Goal: Information Seeking & Learning: Learn about a topic

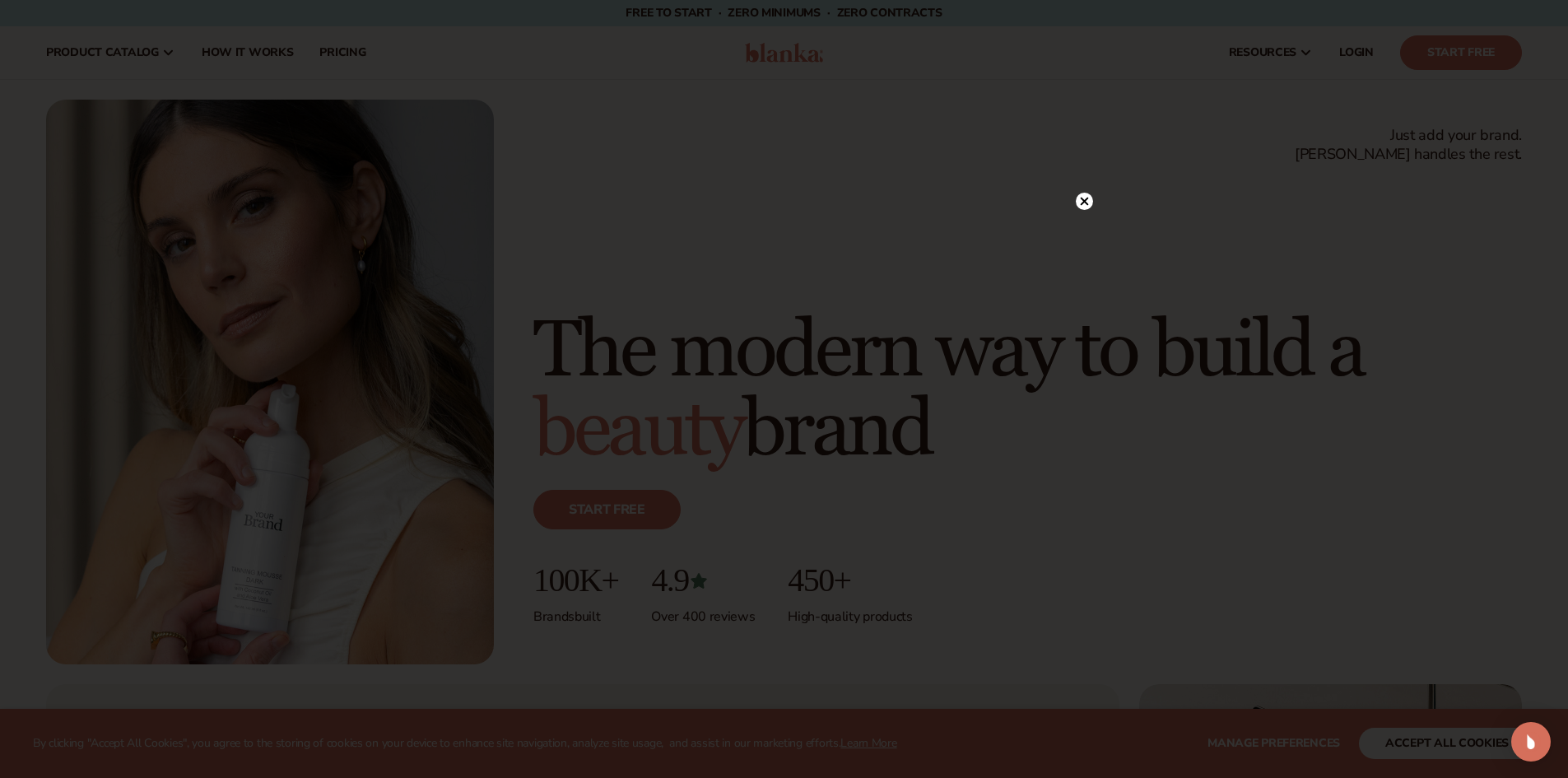
click at [1082, 196] on circle at bounding box center [1085, 202] width 18 height 18
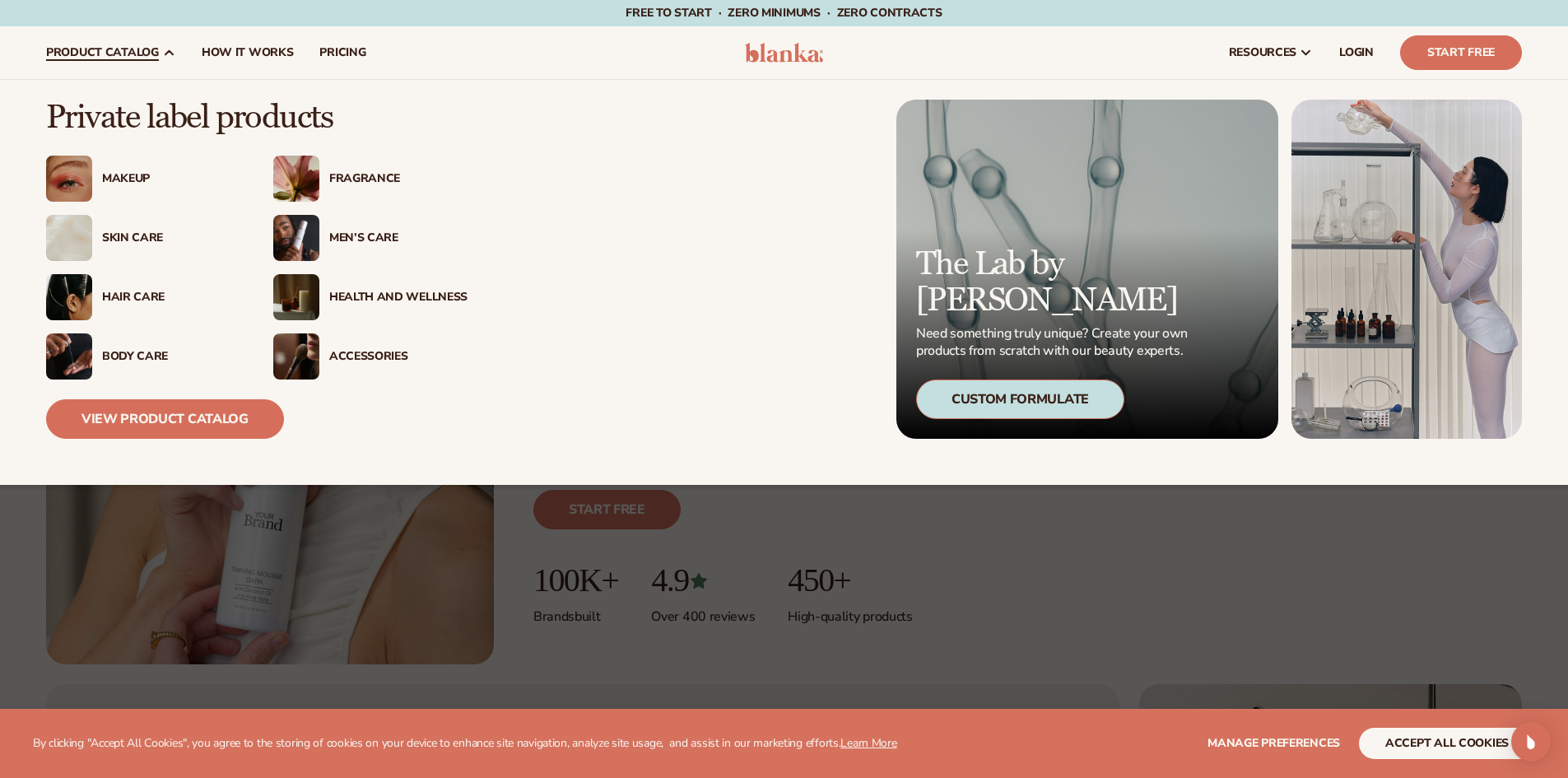
click at [135, 175] on div "Makeup" at bounding box center [171, 179] width 138 height 14
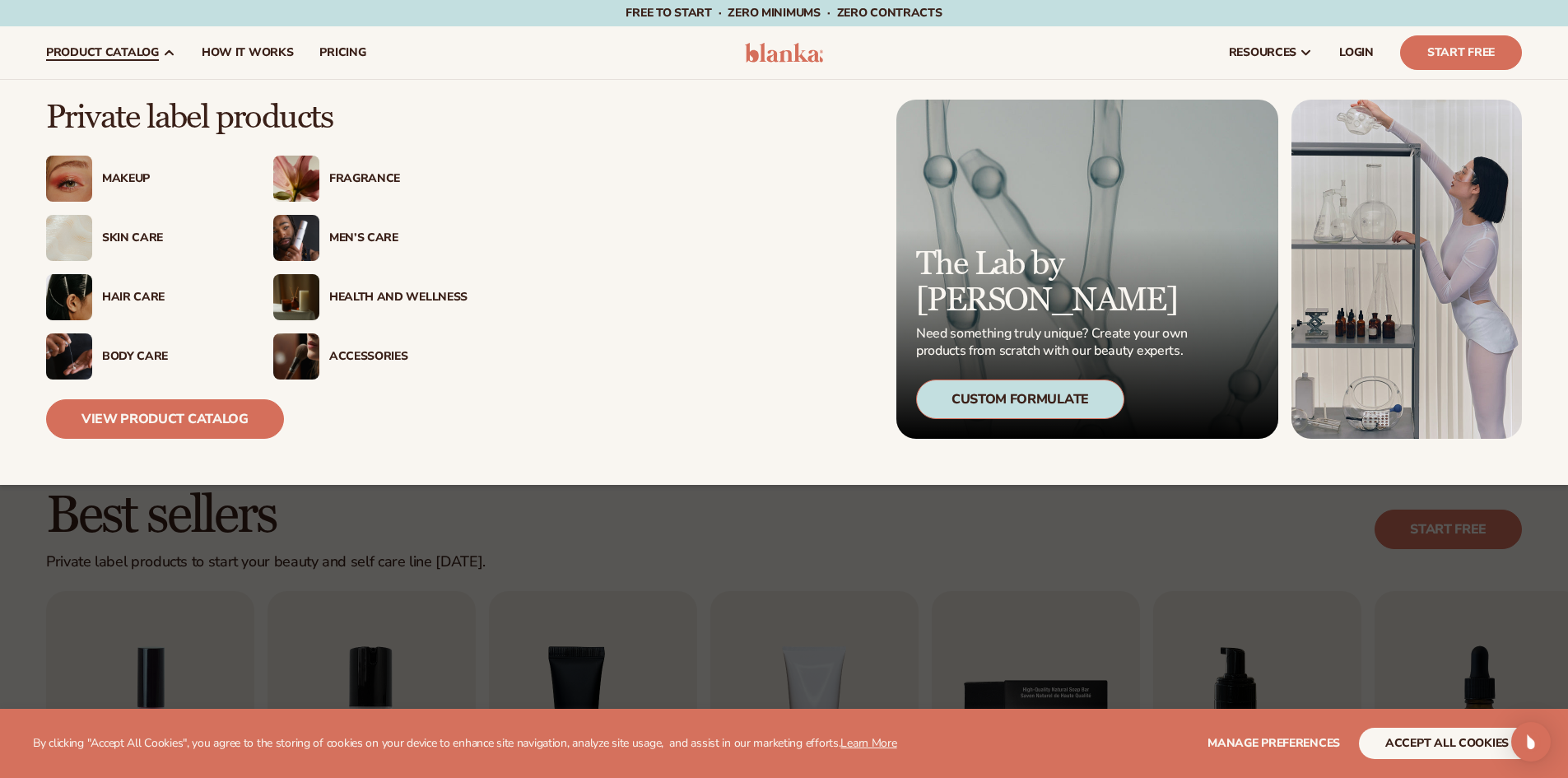
click at [135, 169] on div "Makeup" at bounding box center [143, 179] width 194 height 46
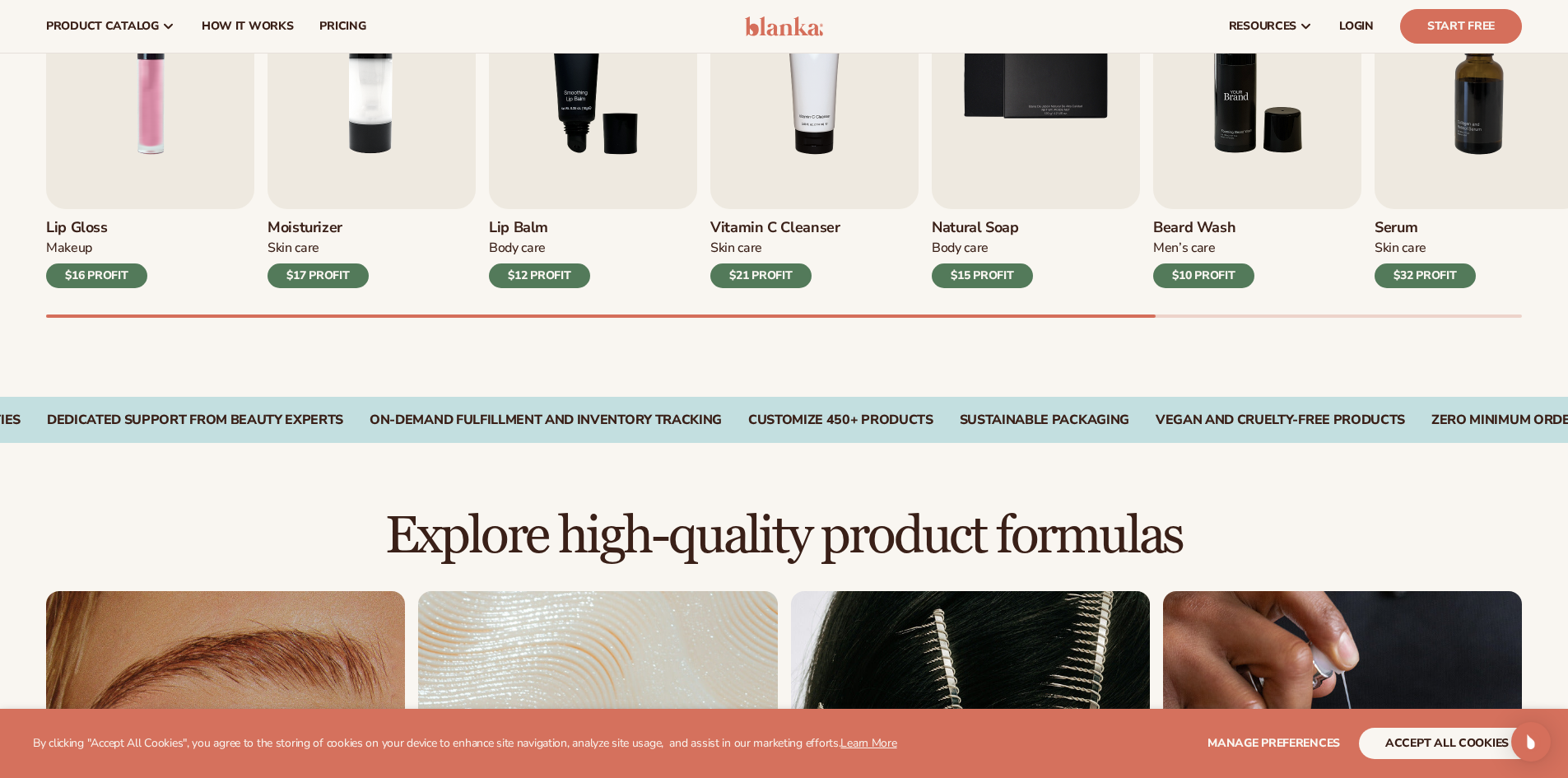
scroll to position [576, 0]
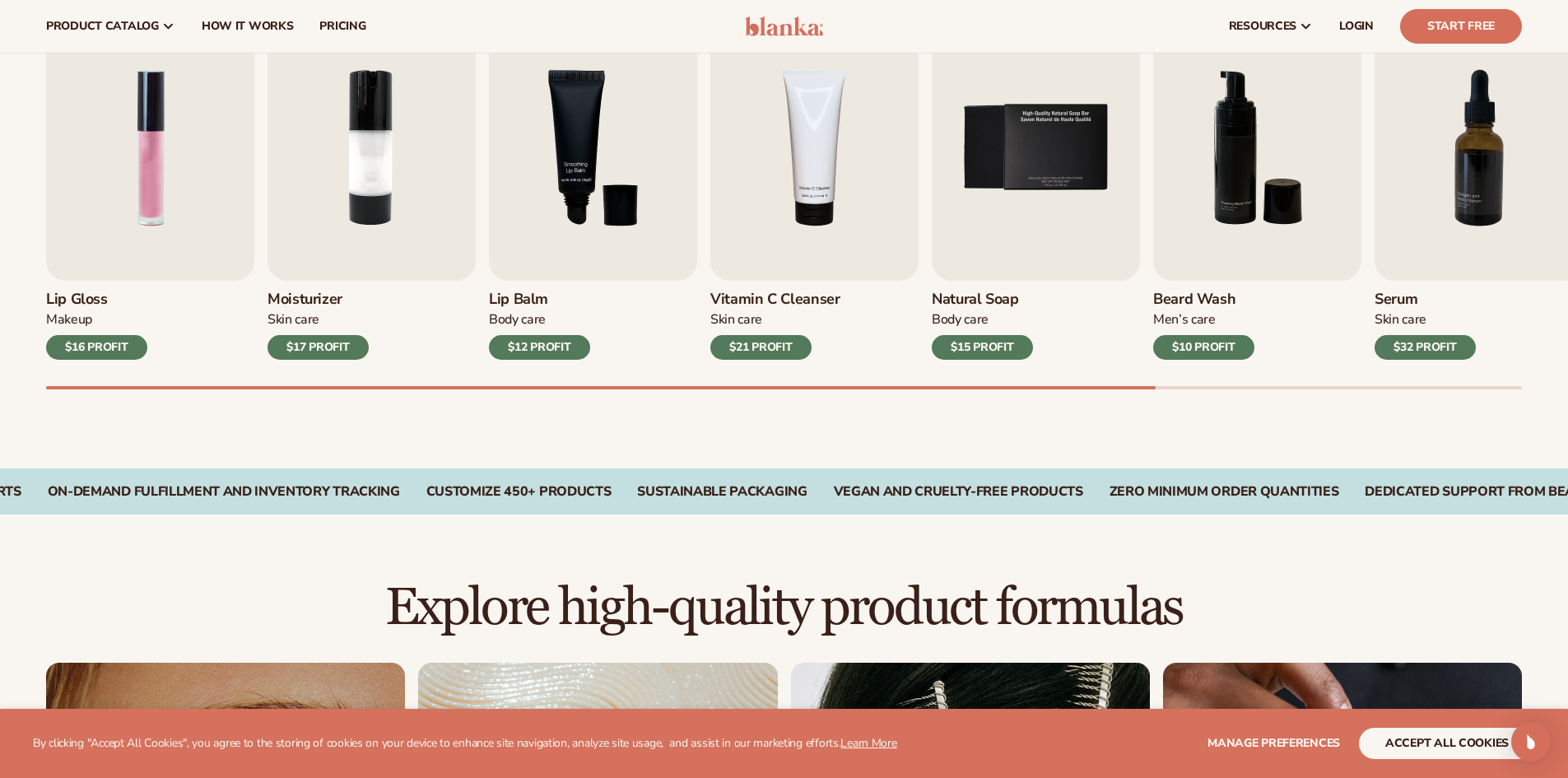
drag, startPoint x: 1052, startPoint y: 397, endPoint x: 1060, endPoint y: 397, distance: 8.0
click at [1060, 397] on div "Best sellers Private label products to start your beauty and self care line tod…" at bounding box center [784, 167] width 1568 height 603
drag, startPoint x: 1074, startPoint y: 397, endPoint x: 1579, endPoint y: 45, distance: 615.6
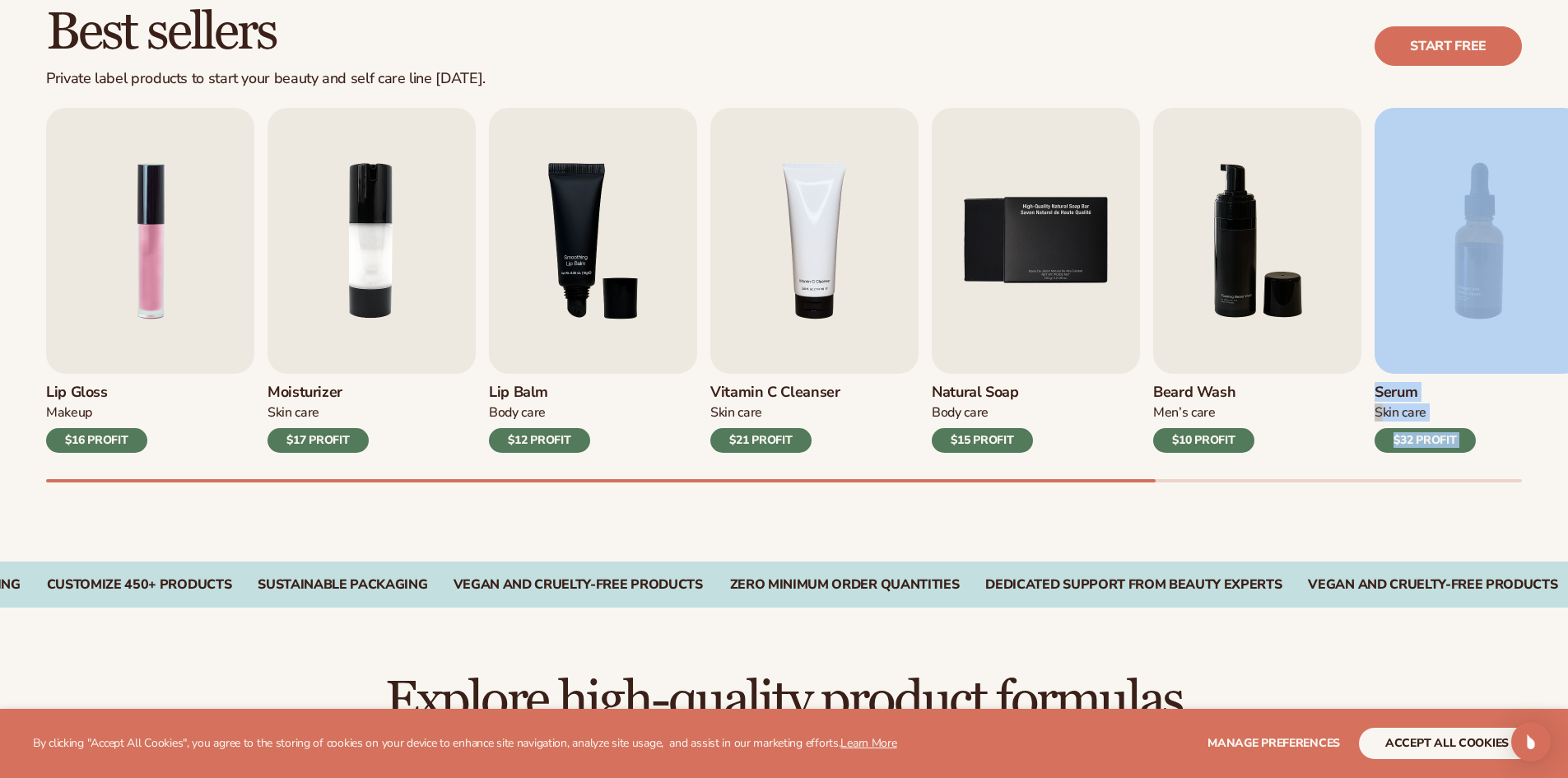
scroll to position [493, 0]
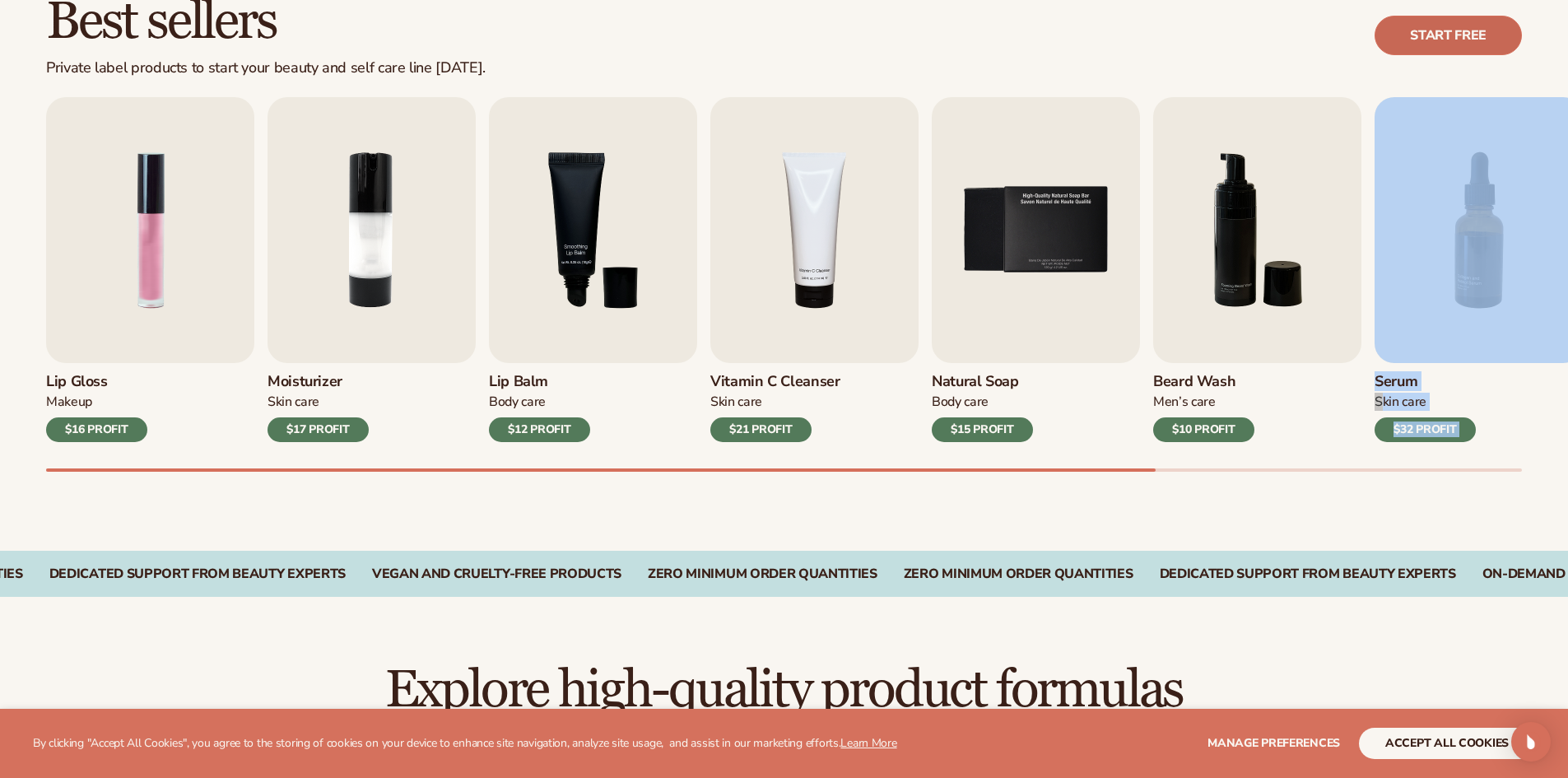
click at [1436, 38] on link "Start free" at bounding box center [1448, 35] width 147 height 40
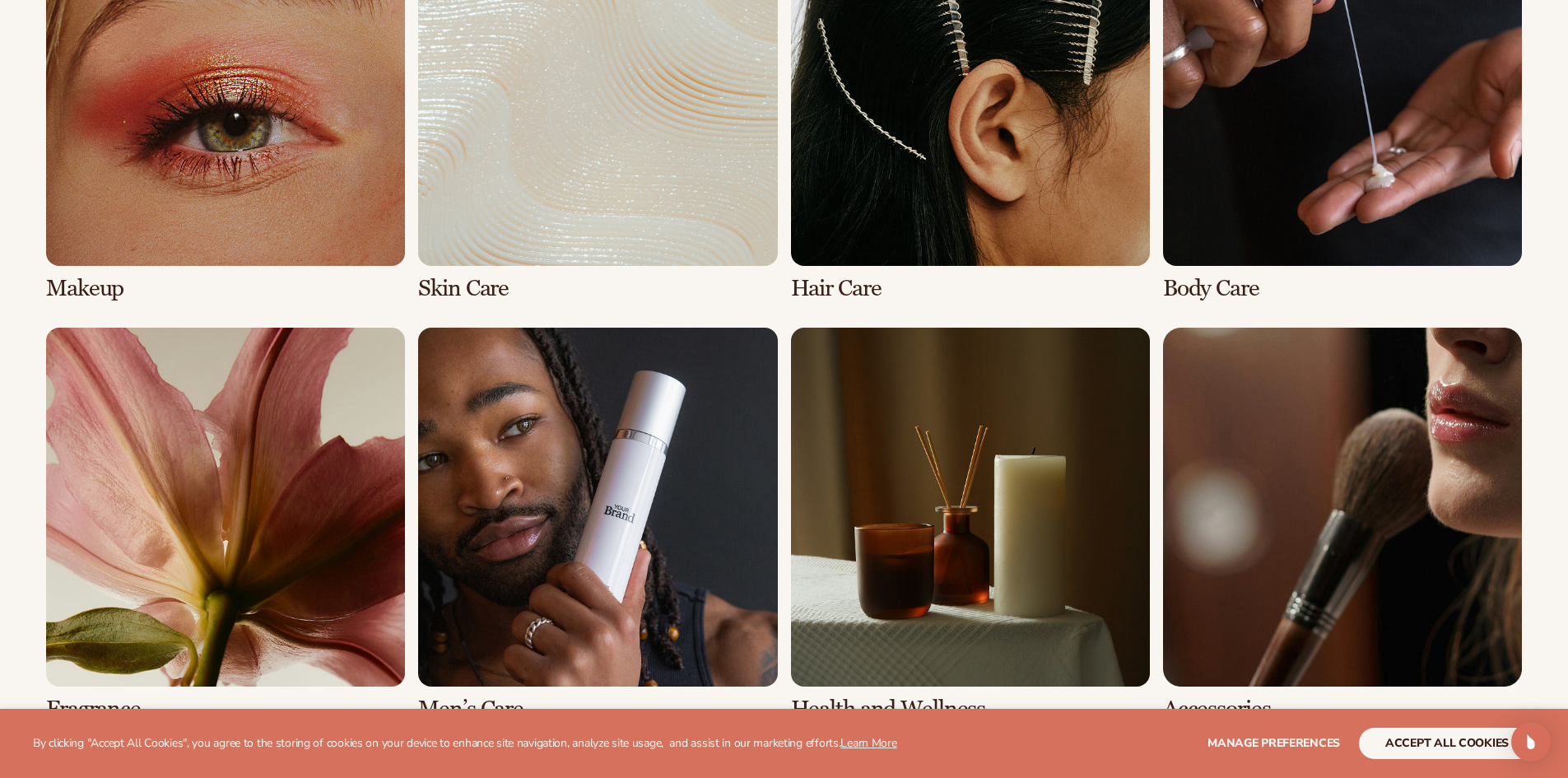
scroll to position [1399, 0]
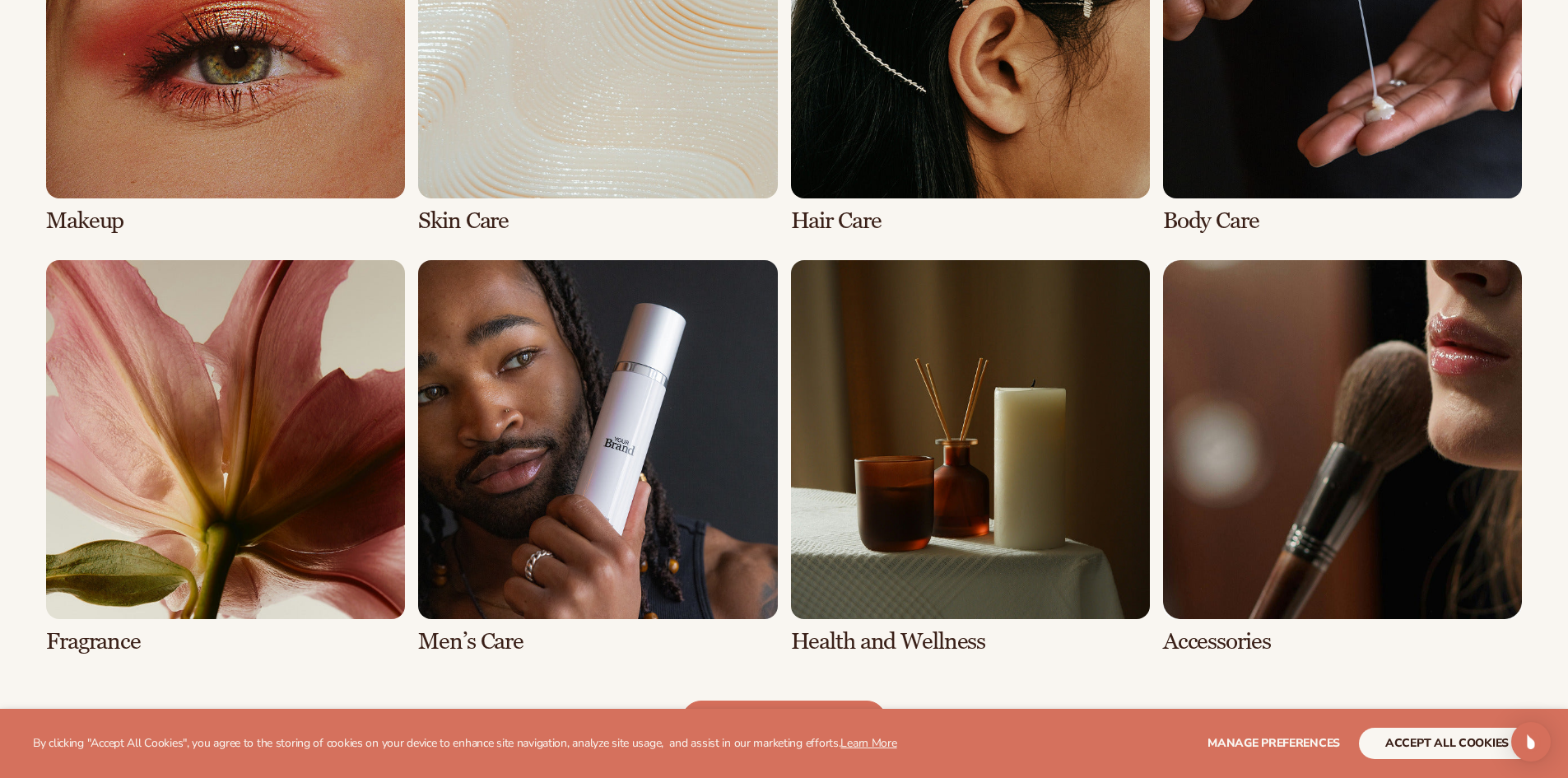
click at [278, 175] on link "1 / 8" at bounding box center [225, 36] width 359 height 394
drag, startPoint x: 286, startPoint y: 181, endPoint x: 106, endPoint y: 240, distance: 189.4
click at [287, 181] on link "1 / 8" at bounding box center [225, 36] width 359 height 394
click at [95, 228] on link "1 / 8" at bounding box center [225, 36] width 359 height 394
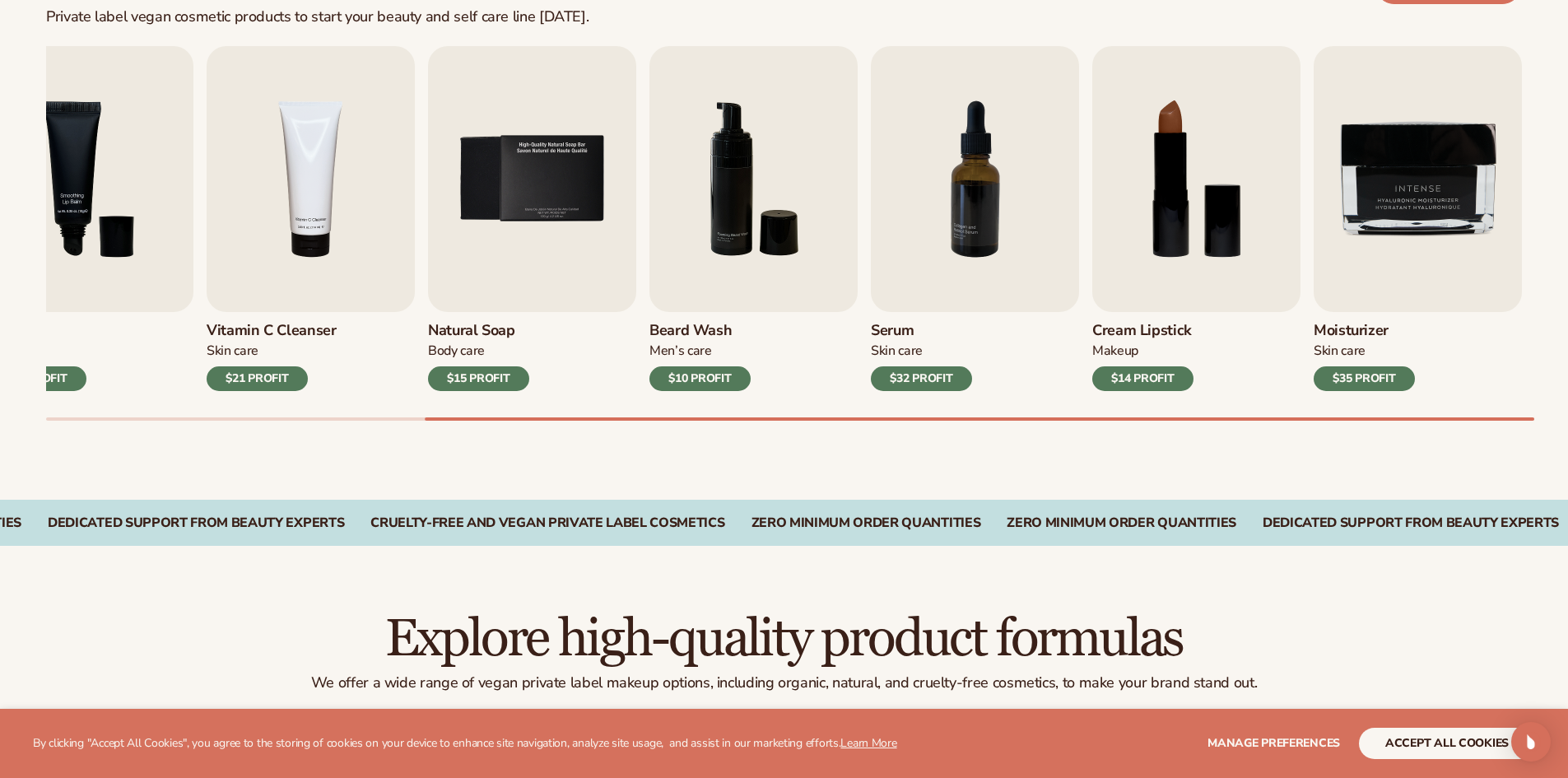
scroll to position [881, 0]
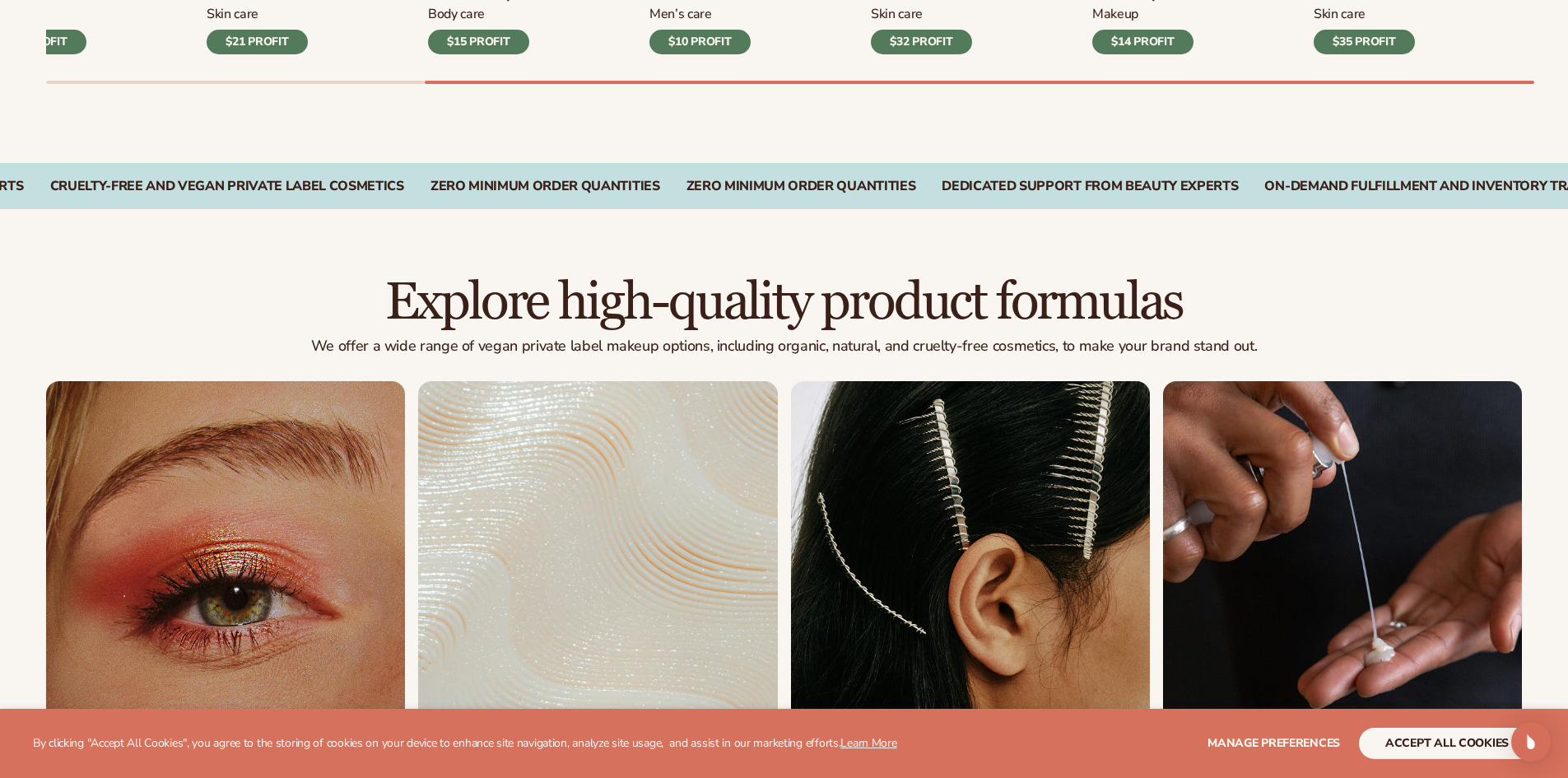
drag, startPoint x: 1577, startPoint y: 399, endPoint x: 858, endPoint y: 225, distance: 739.8
click at [858, 225] on div "Explore high-quality product formulas We offer a wide range of vegan private la…" at bounding box center [784, 778] width 1568 height 1138
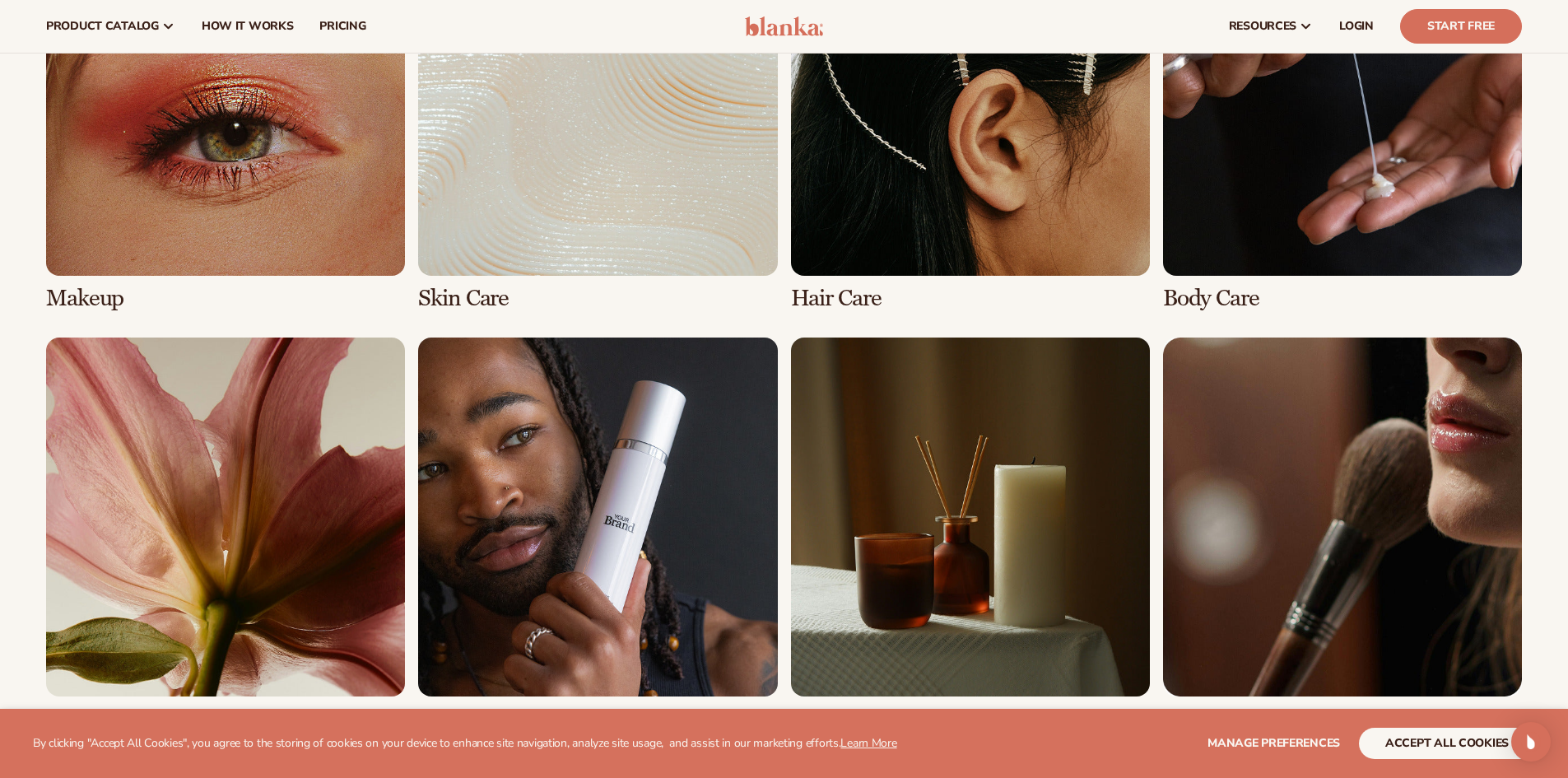
scroll to position [1330, 0]
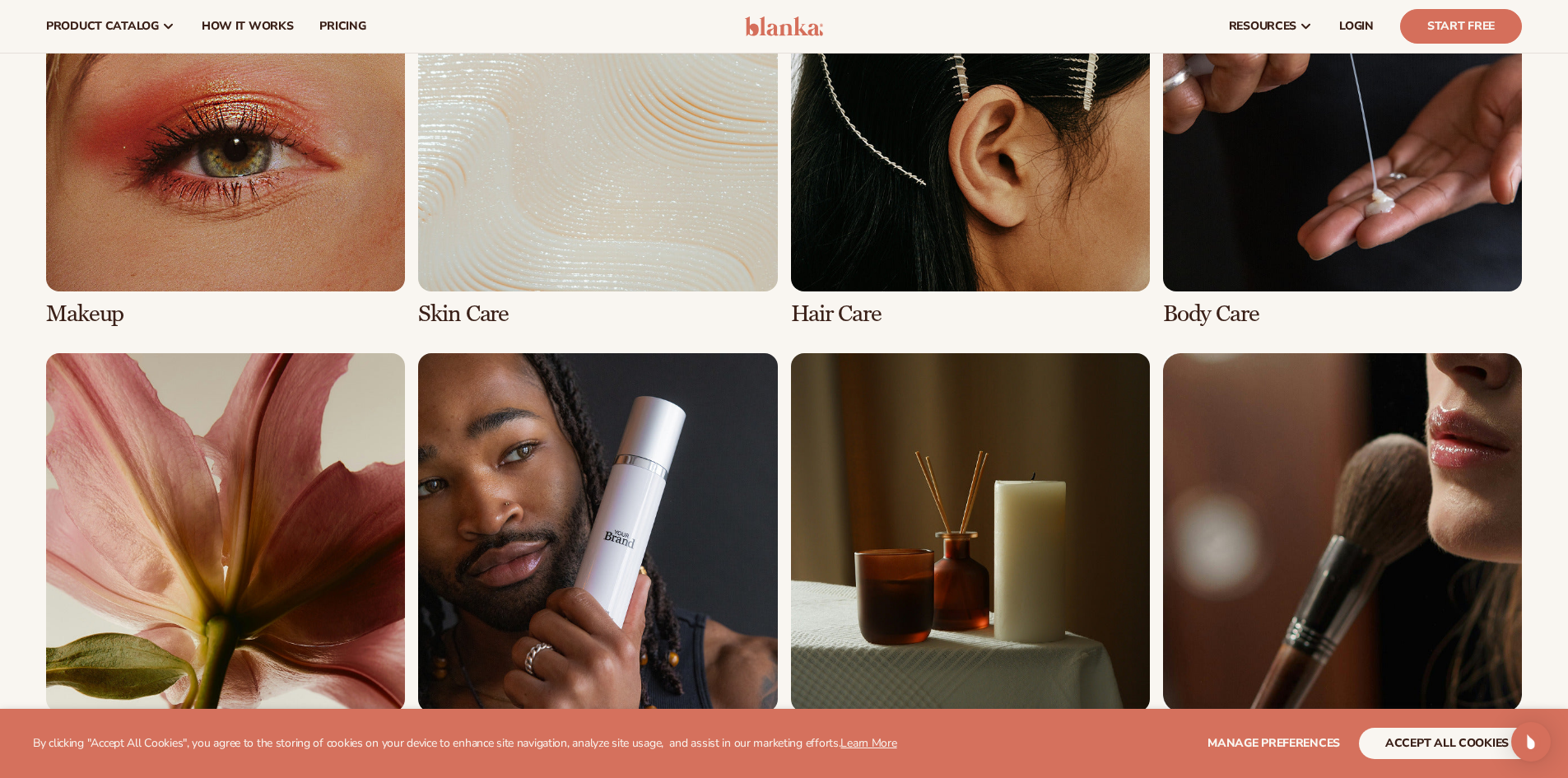
click at [94, 305] on link "1 / 8" at bounding box center [225, 129] width 359 height 394
click at [212, 227] on link "1 / 8" at bounding box center [225, 129] width 359 height 394
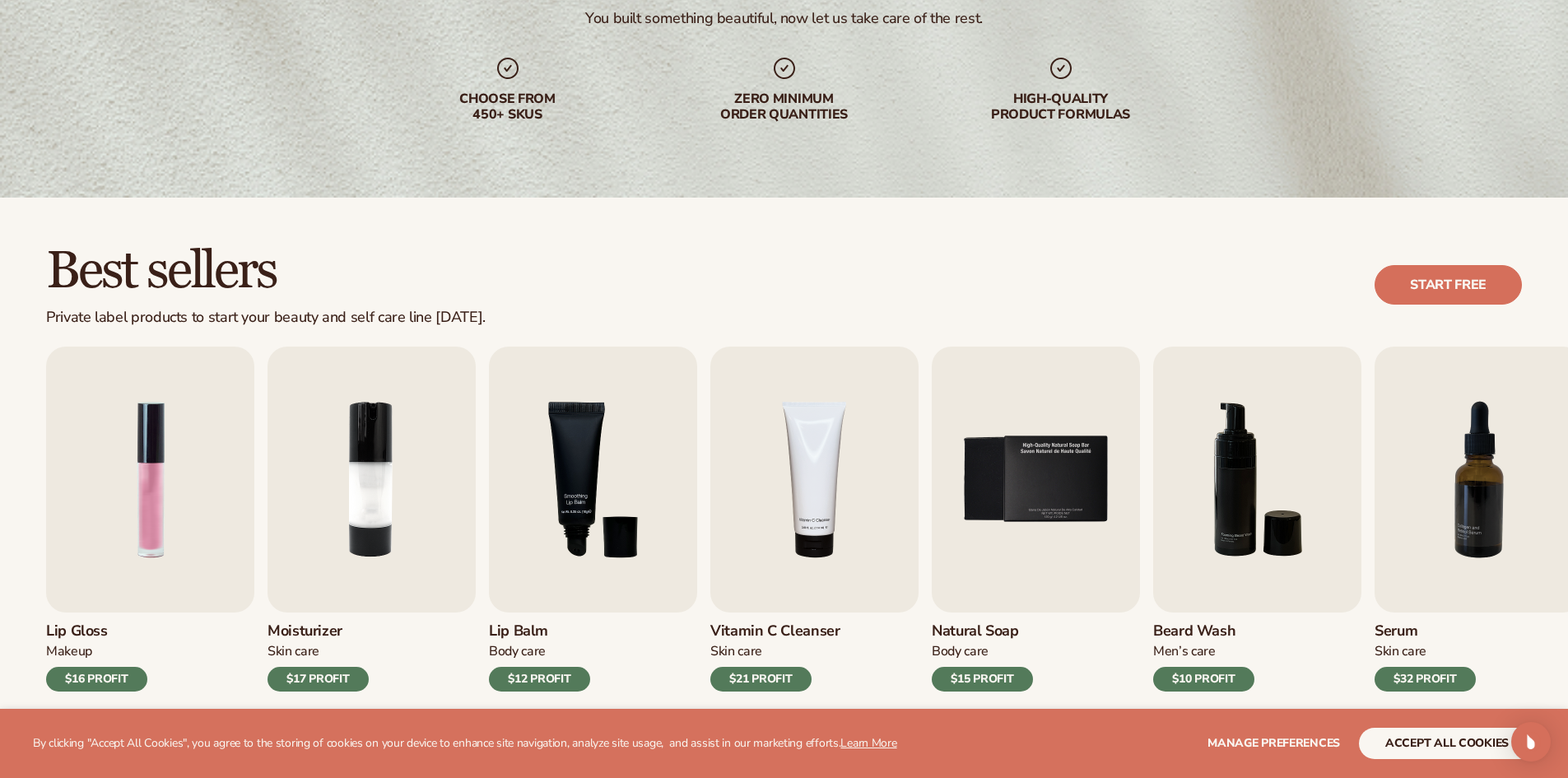
scroll to position [247, 0]
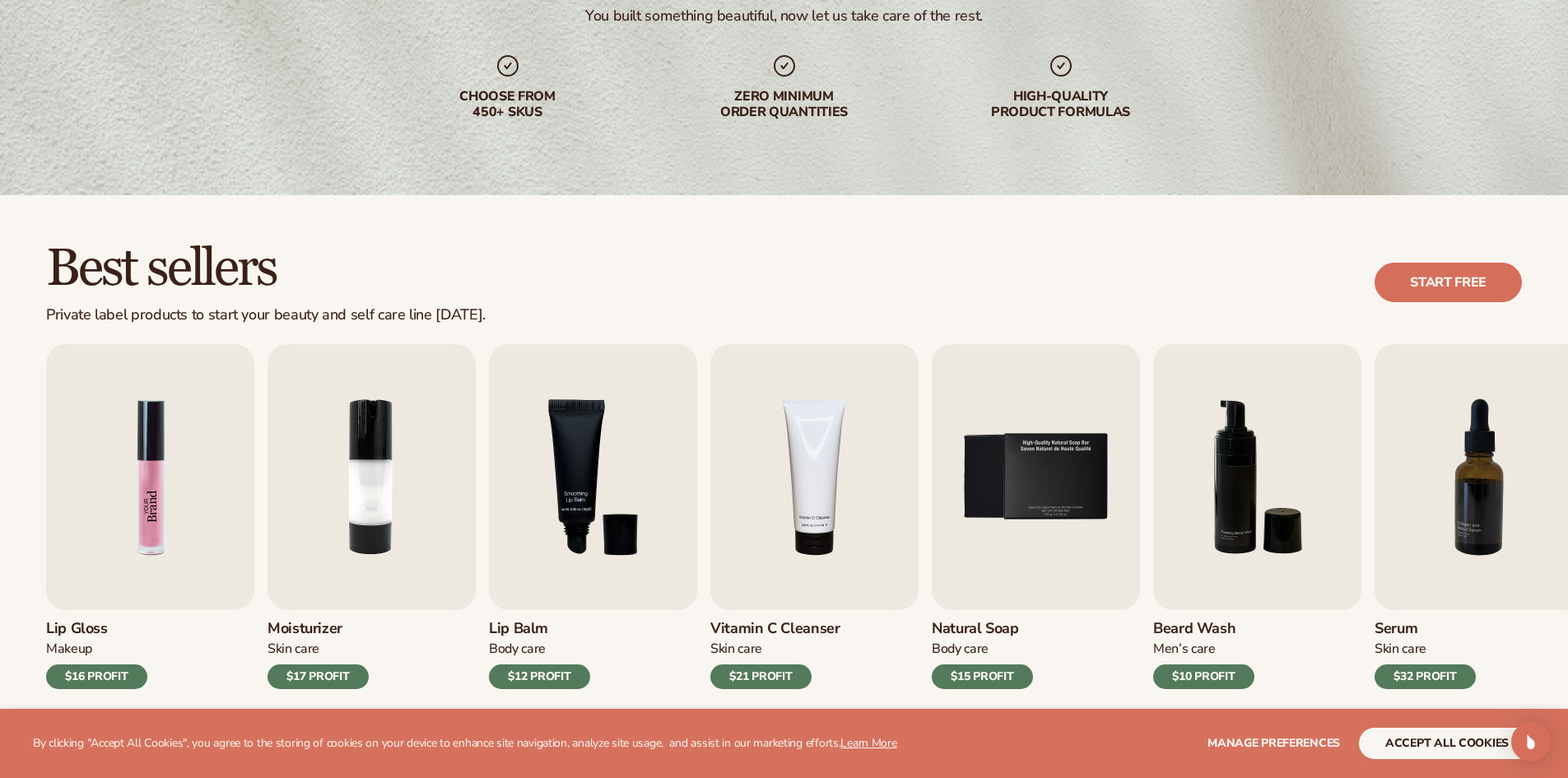
click at [191, 461] on img "1 / 9" at bounding box center [150, 477] width 208 height 266
click at [144, 445] on img "1 / 9" at bounding box center [150, 477] width 208 height 266
